Goal: Information Seeking & Learning: Check status

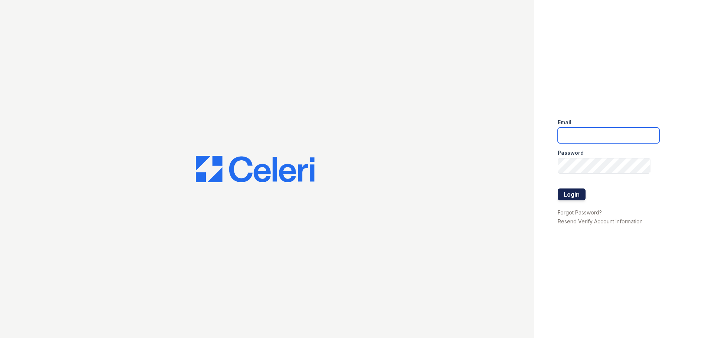
type input "[EMAIL_ADDRESS][DOMAIN_NAME]"
click at [576, 198] on button "Login" at bounding box center [571, 194] width 28 height 12
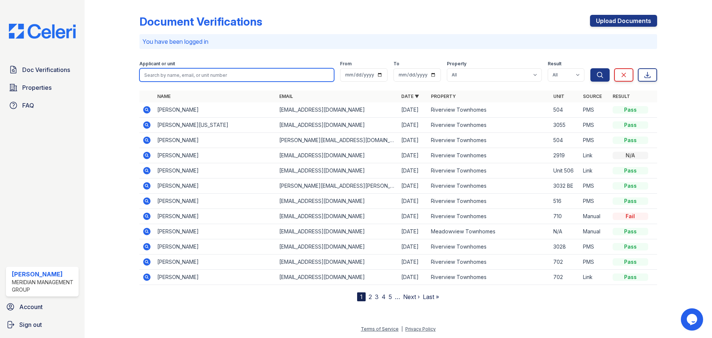
click at [228, 80] on input "search" at bounding box center [236, 74] width 195 height 13
type input "[PERSON_NAME]"
click at [590, 68] on button "Search" at bounding box center [599, 74] width 19 height 13
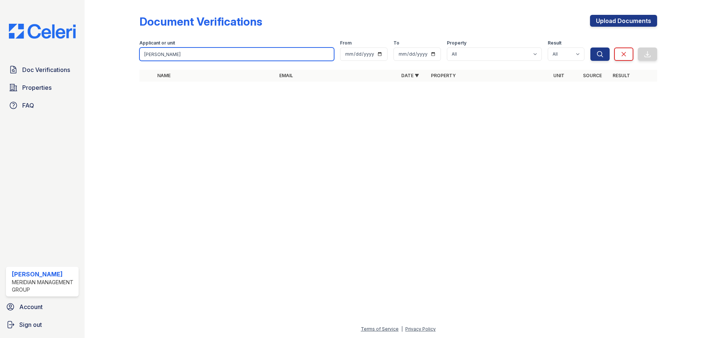
drag, startPoint x: 163, startPoint y: 50, endPoint x: 110, endPoint y: 47, distance: 53.1
click at [110, 47] on div "Document Verifications Upload Documents Filter Applicant or unit seth From To P…" at bounding box center [397, 50] width 603 height 101
type input "[PERSON_NAME]"
click at [590, 47] on button "Search" at bounding box center [599, 53] width 19 height 13
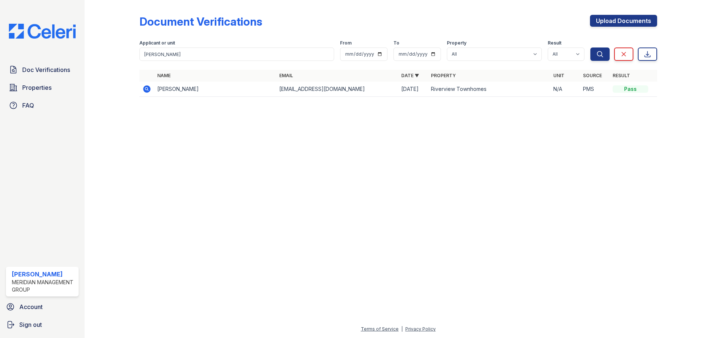
click at [147, 91] on icon at bounding box center [146, 88] width 7 height 7
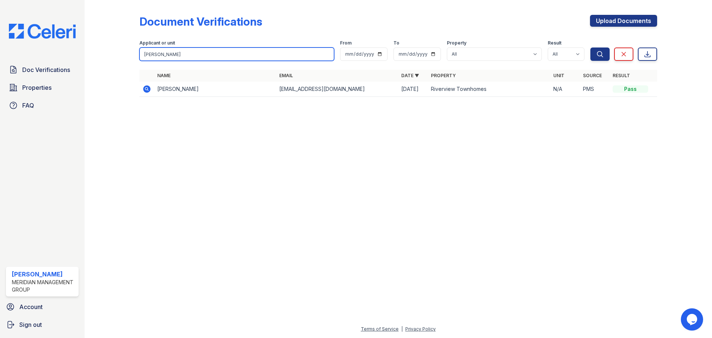
drag, startPoint x: 169, startPoint y: 54, endPoint x: 59, endPoint y: 60, distance: 109.5
click at [59, 60] on div "Doc Verifications Properties FAQ [PERSON_NAME] Meridian Management Group Accoun…" at bounding box center [356, 169] width 712 height 338
type input "[PERSON_NAME]"
click at [590, 47] on button "Search" at bounding box center [599, 53] width 19 height 13
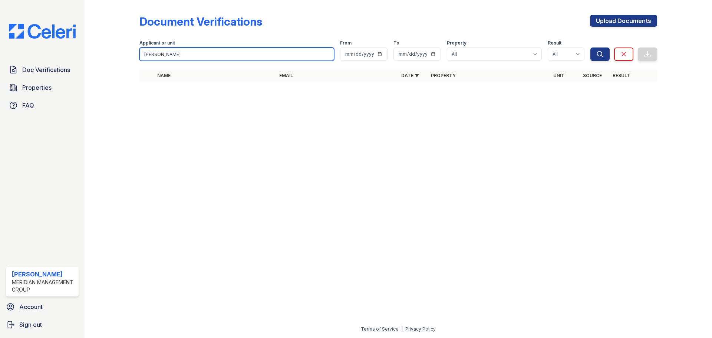
drag, startPoint x: 179, startPoint y: 54, endPoint x: 91, endPoint y: 59, distance: 88.4
click at [91, 59] on div "Document Verifications Upload Documents Filter Applicant or unit [PERSON_NAME] …" at bounding box center [398, 169] width 627 height 338
type input "[PERSON_NAME]"
click at [590, 47] on button "Search" at bounding box center [599, 53] width 19 height 13
